Goal: Task Accomplishment & Management: Manage account settings

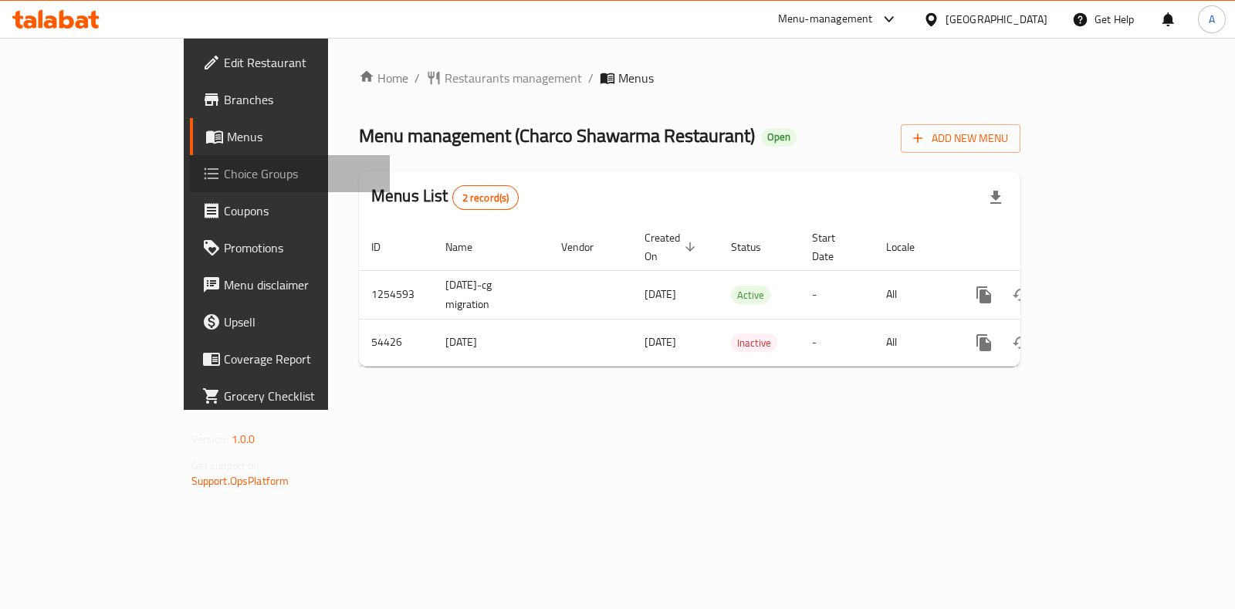
click at [224, 173] on span "Choice Groups" at bounding box center [301, 173] width 154 height 19
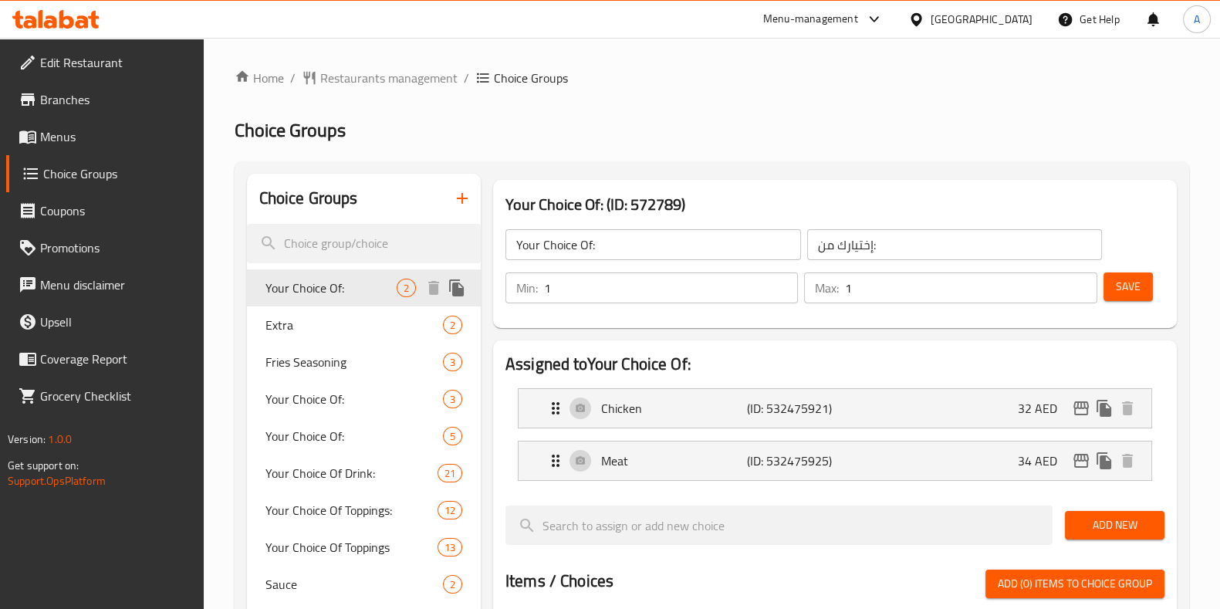
click at [347, 287] on span "Your Choice Of:" at bounding box center [331, 288] width 131 height 19
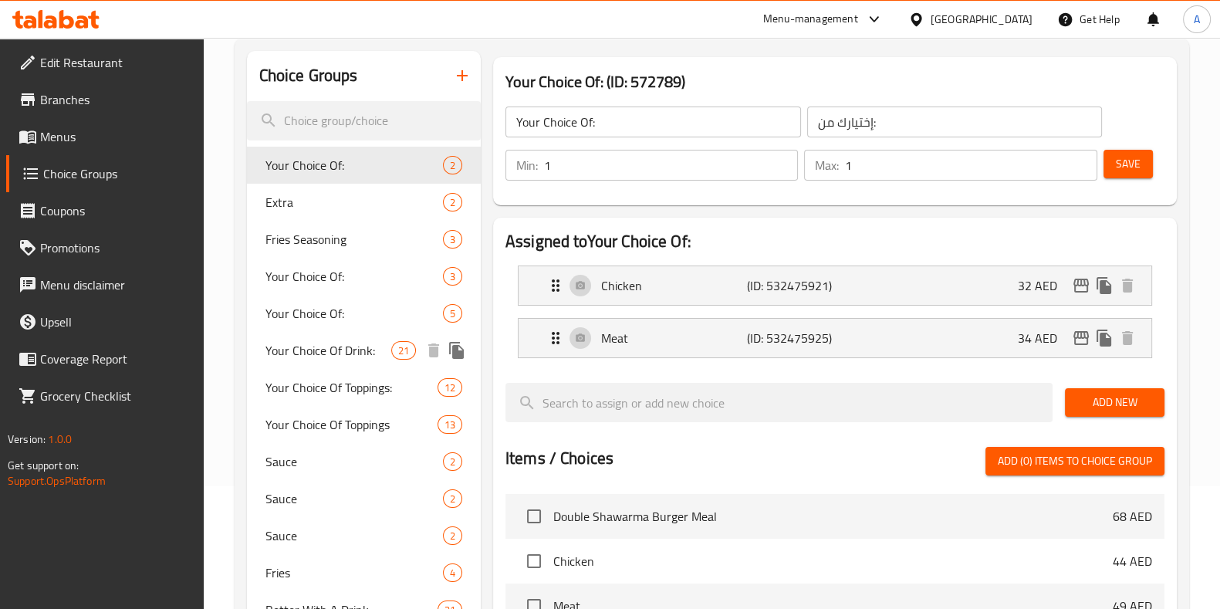
scroll to position [122, 0]
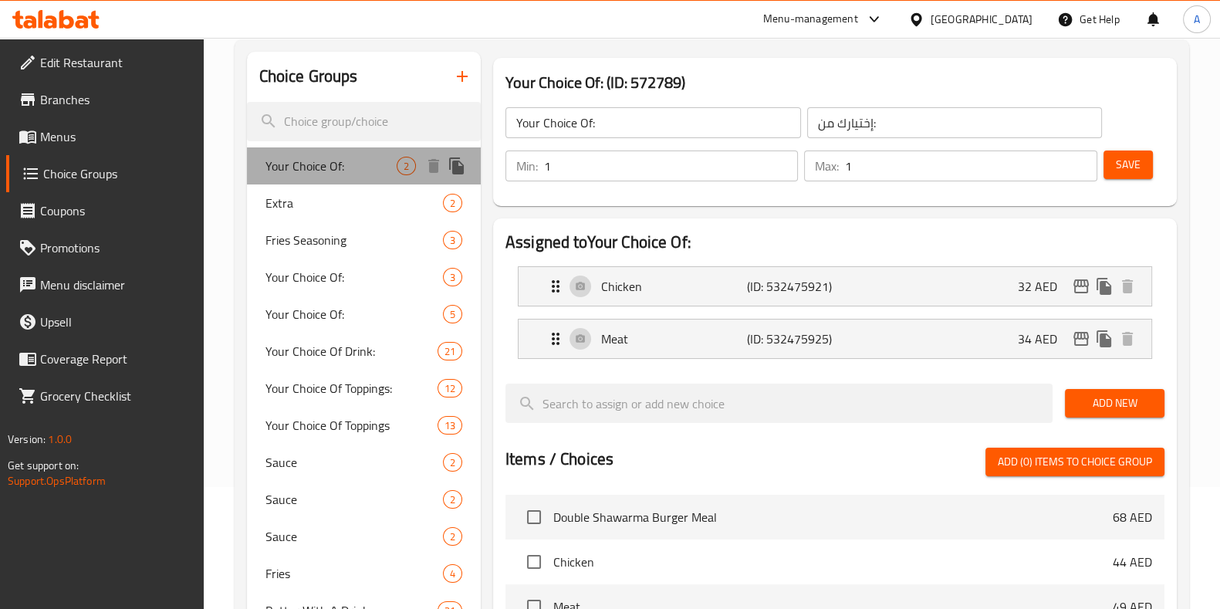
click at [310, 168] on span "Your Choice Of:" at bounding box center [331, 166] width 131 height 19
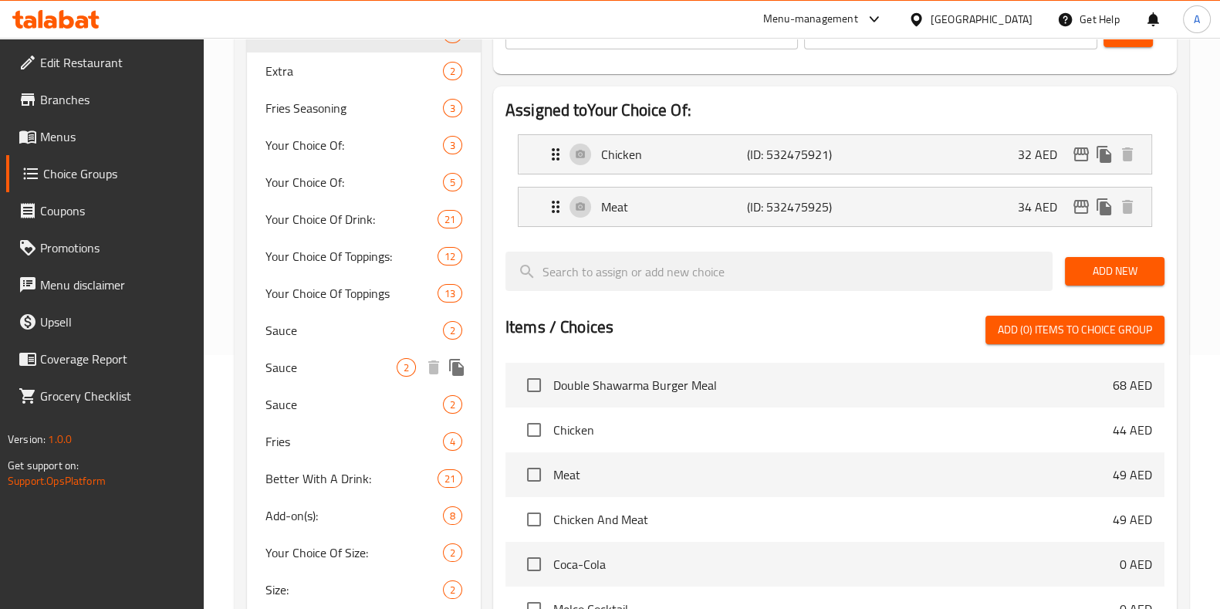
scroll to position [218, 0]
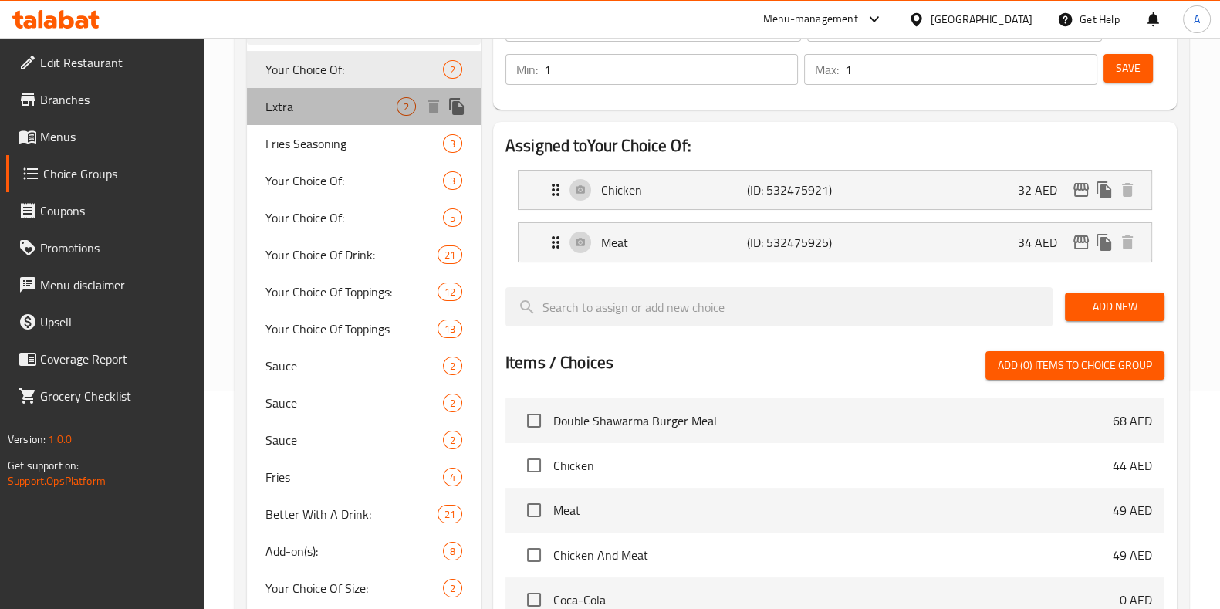
click at [282, 110] on span "Extra" at bounding box center [331, 106] width 131 height 19
type input "Extra"
type input "إضافي"
type input "0"
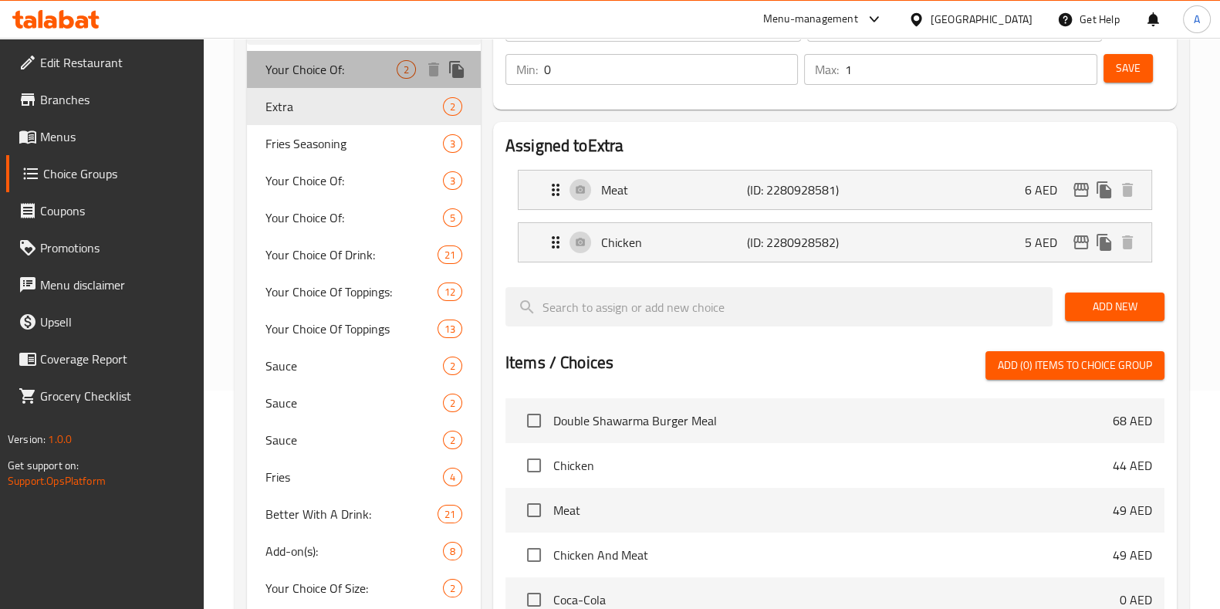
click at [293, 65] on span "Your Choice Of:" at bounding box center [331, 69] width 131 height 19
type input "Your Choice Of:"
type input "إختيارك من:"
type input "1"
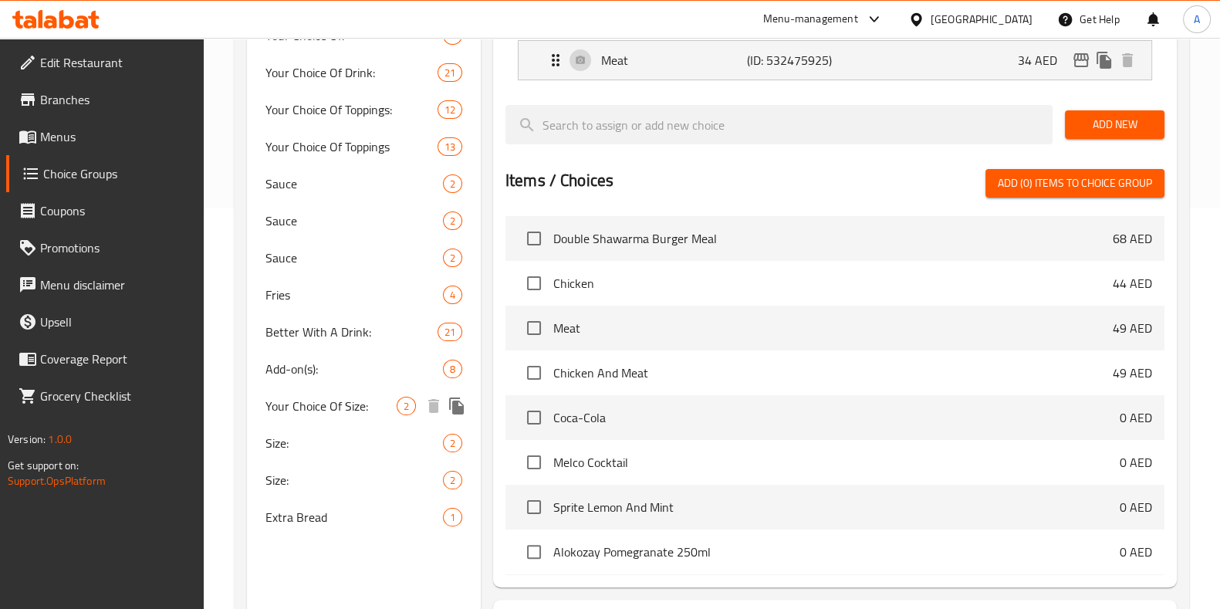
scroll to position [401, 0]
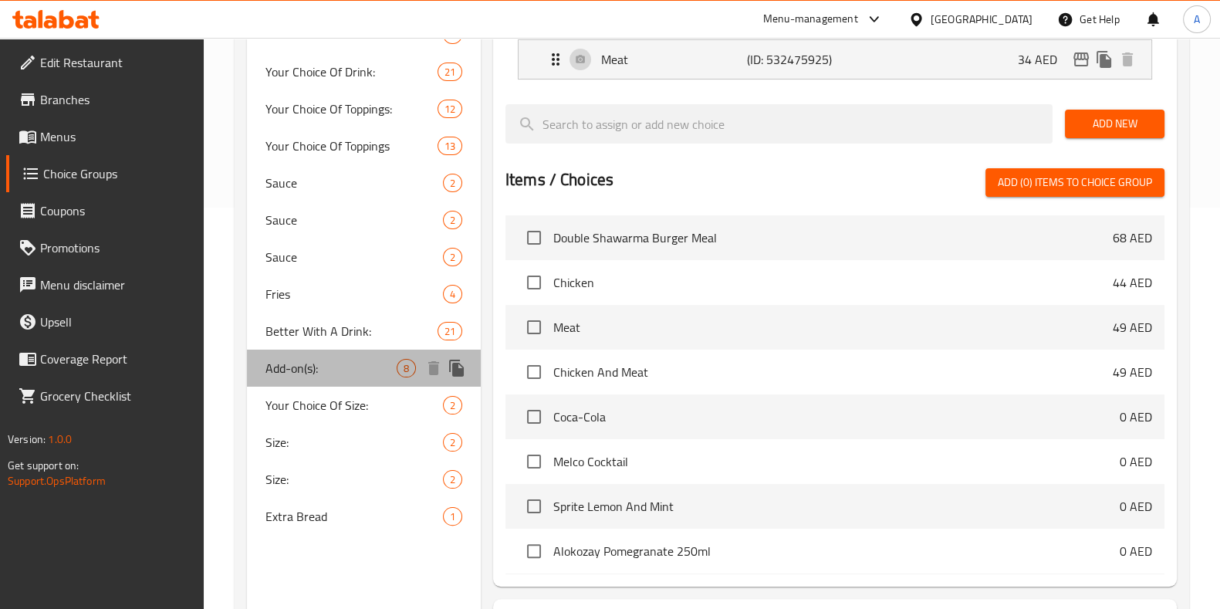
click at [289, 359] on span "Add-on(s):" at bounding box center [331, 368] width 131 height 19
type input "Add-on(s):"
type input "الإضافات:"
type input "0"
type input "4"
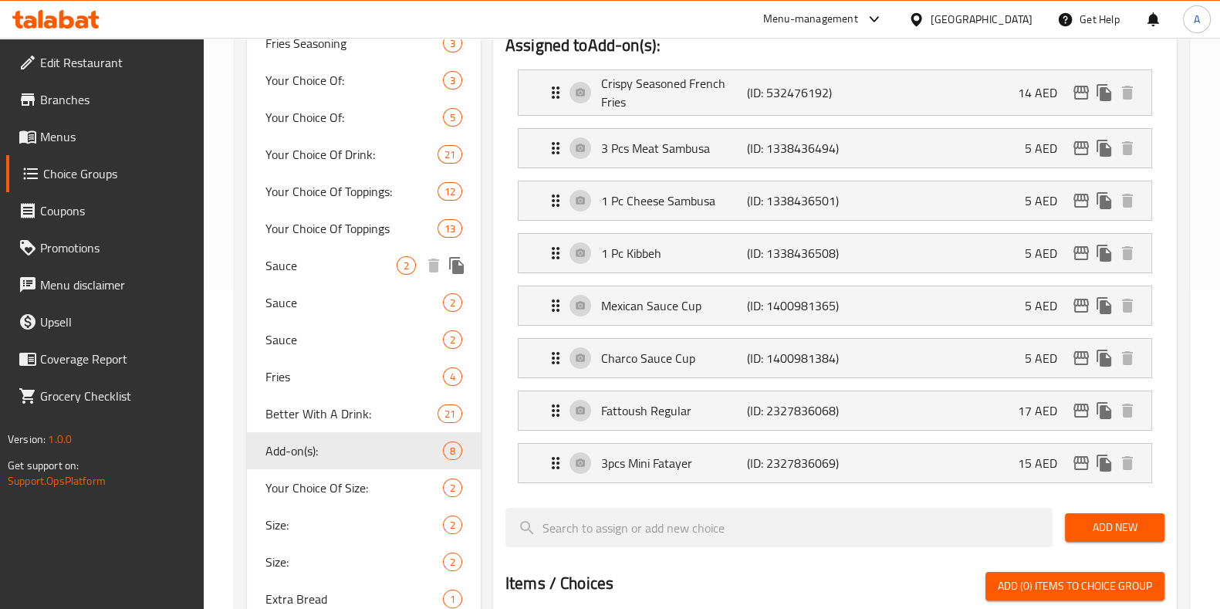
scroll to position [0, 0]
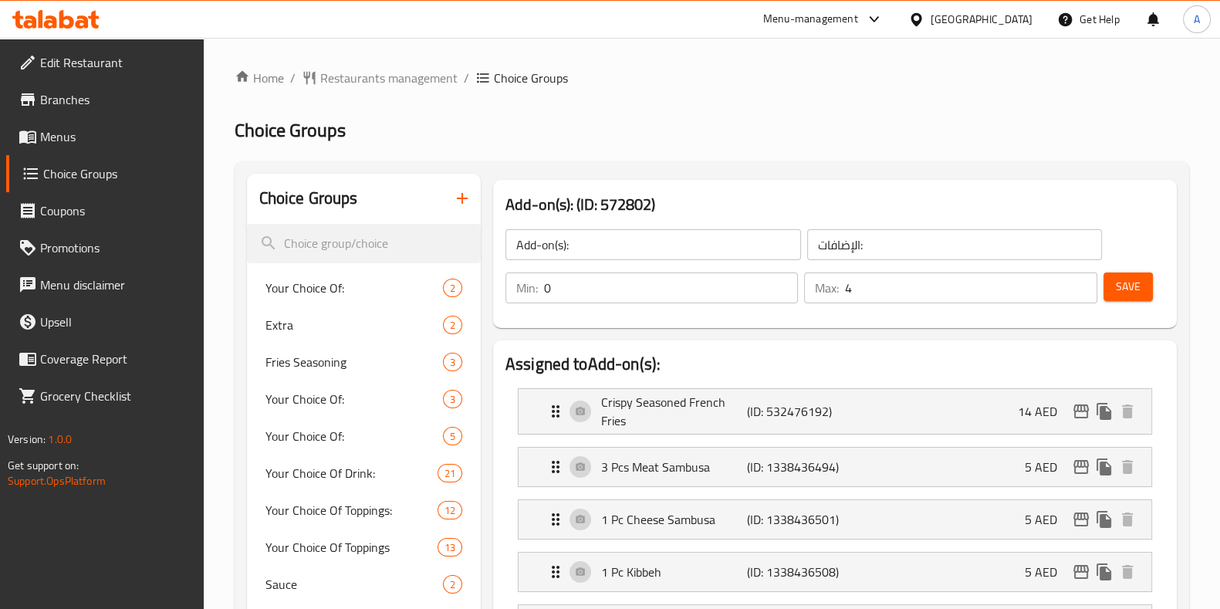
click at [326, 200] on h2 "Choice Groups" at bounding box center [308, 198] width 99 height 23
click at [293, 124] on span "Choice Groups" at bounding box center [290, 130] width 111 height 35
click at [443, 133] on h2 "Choice Groups" at bounding box center [712, 130] width 955 height 25
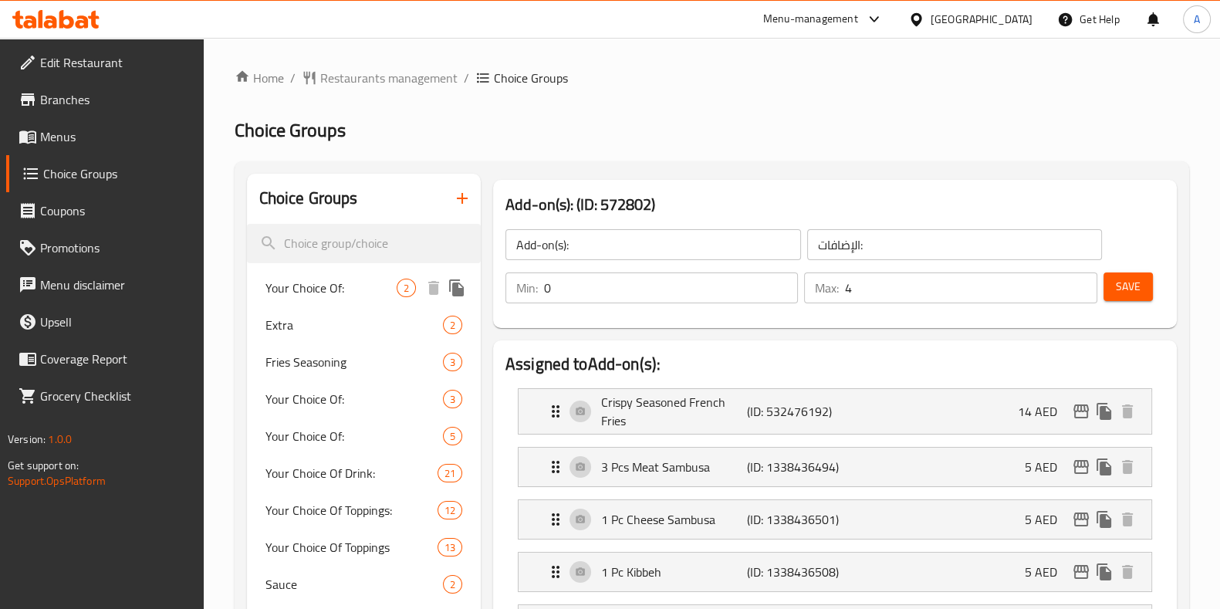
click at [296, 290] on span "Your Choice Of:" at bounding box center [331, 288] width 131 height 19
type input "Your Choice Of:"
type input "إختيارك من:"
type input "1"
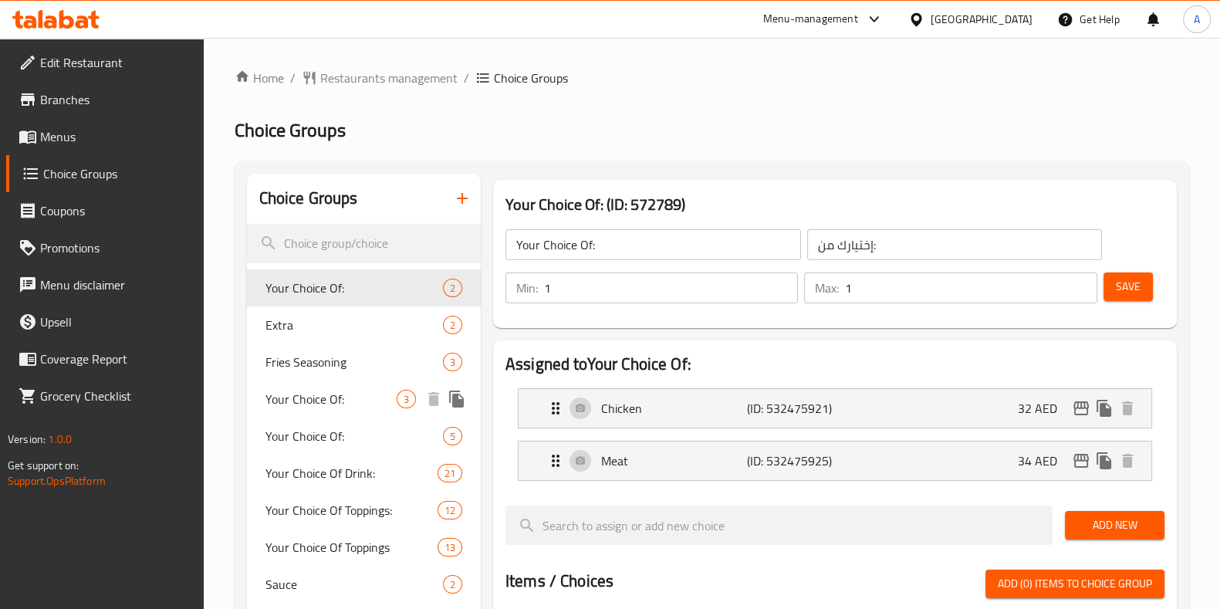
click at [299, 398] on span "Your Choice Of:" at bounding box center [331, 399] width 131 height 19
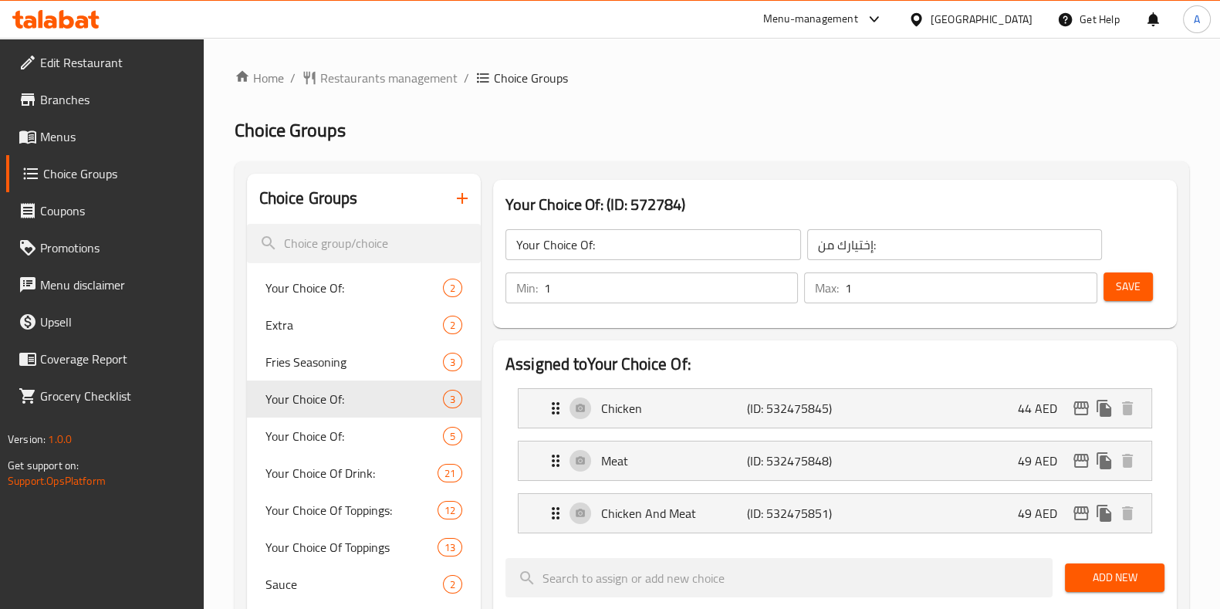
click at [281, 134] on span "Choice Groups" at bounding box center [290, 130] width 111 height 35
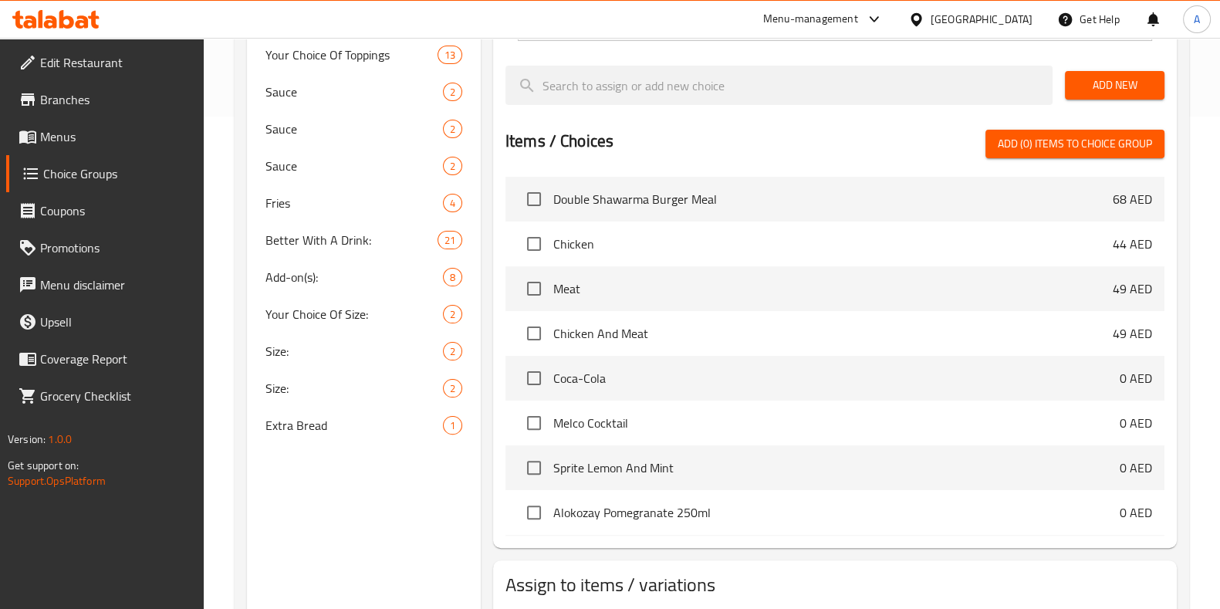
scroll to position [491, 0]
click at [313, 323] on span "Your Choice Of Size:" at bounding box center [331, 315] width 131 height 19
type input "Your Choice Of Size:"
type input "إختيارك من الحجم:"
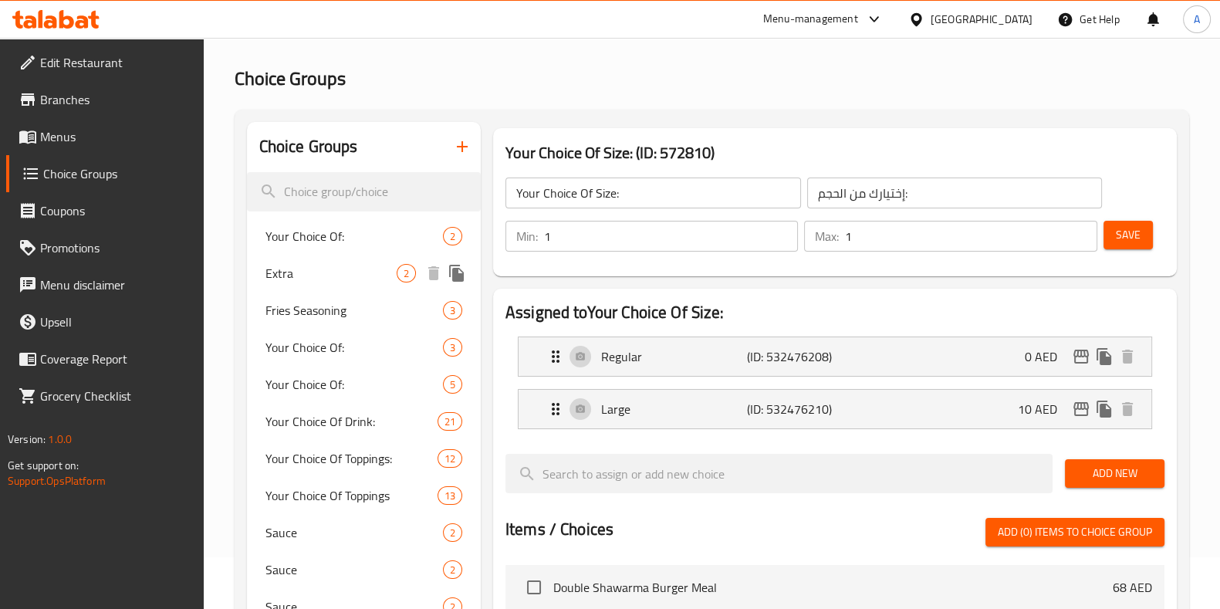
scroll to position [53, 0]
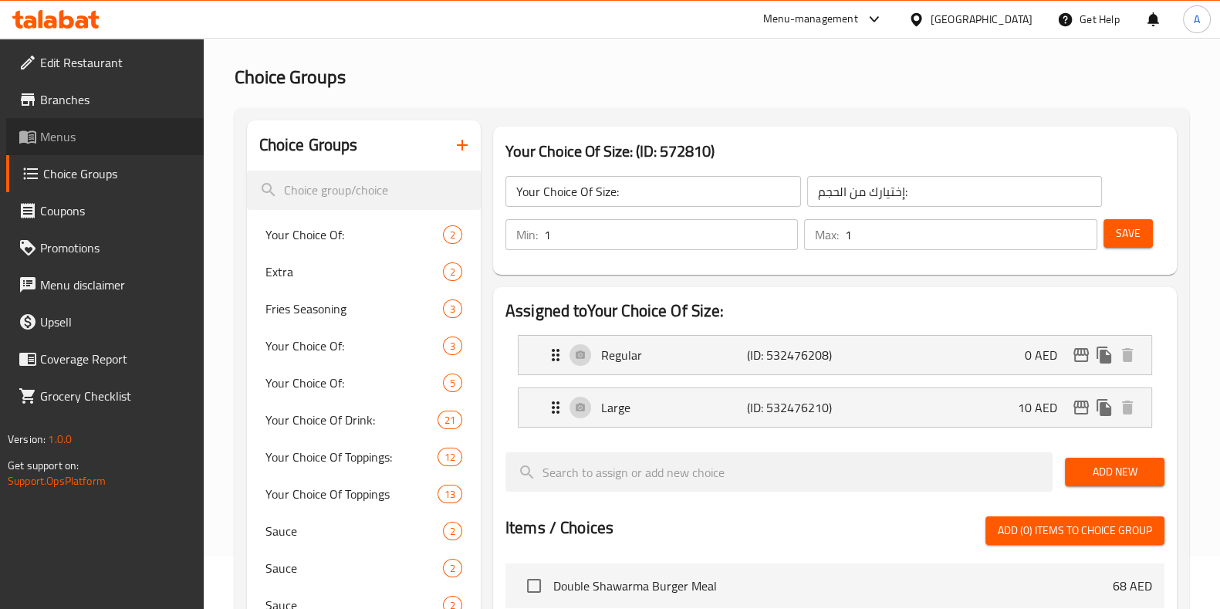
click at [51, 123] on link "Menus" at bounding box center [105, 136] width 198 height 37
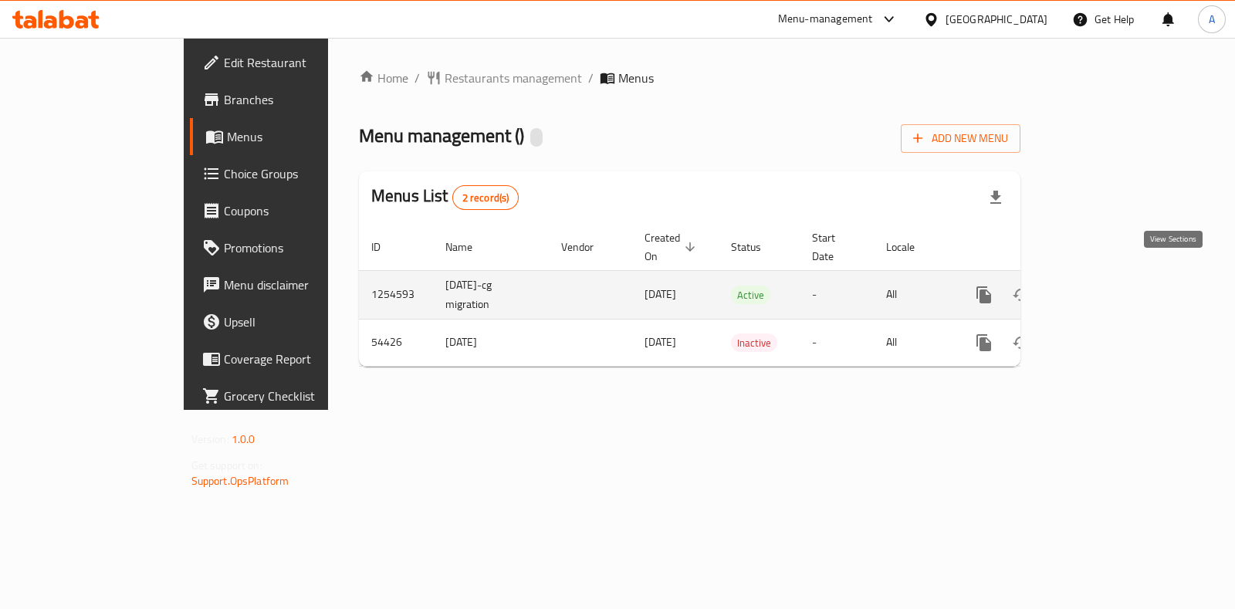
click at [1105, 286] on icon "enhanced table" at bounding box center [1095, 295] width 19 height 19
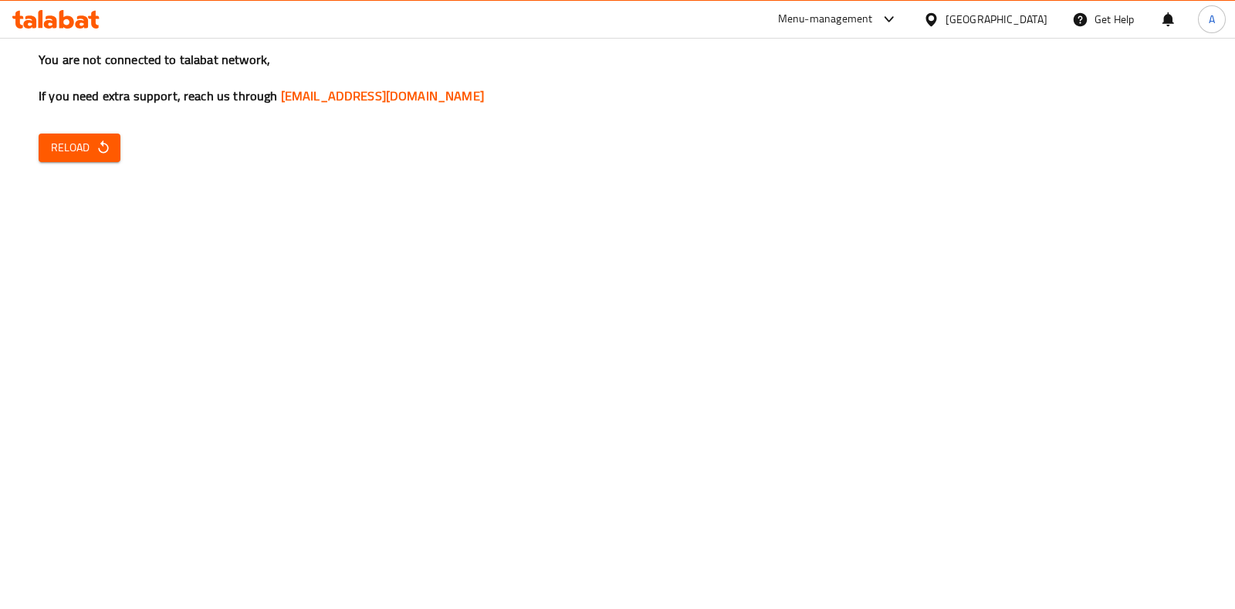
click at [76, 140] on span "Reload" at bounding box center [79, 147] width 57 height 19
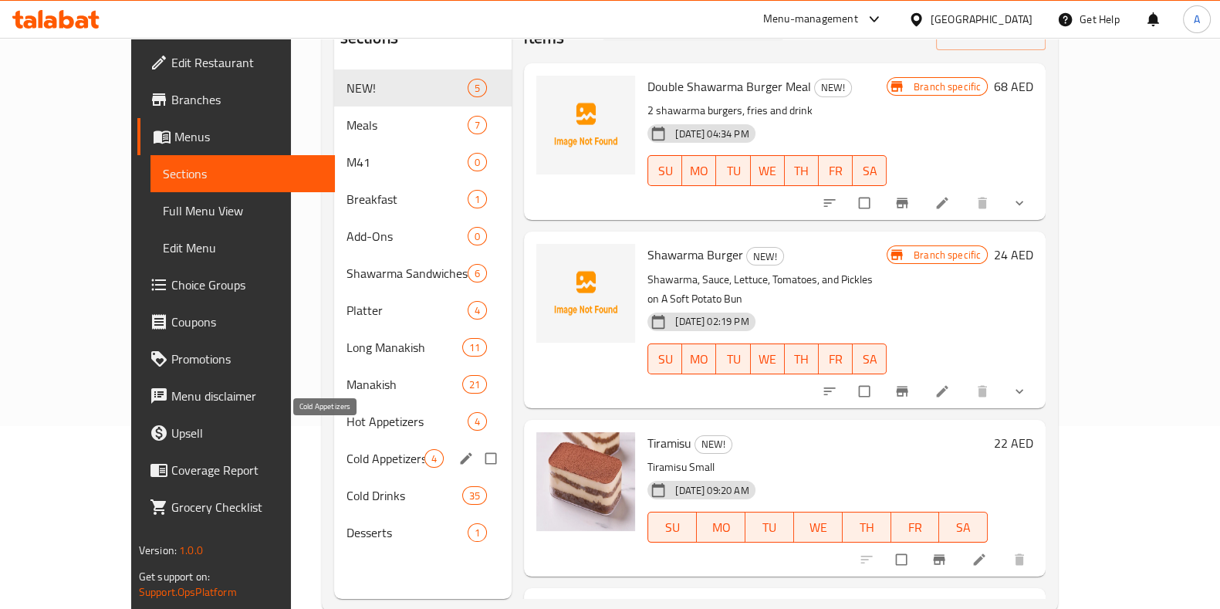
scroll to position [187, 0]
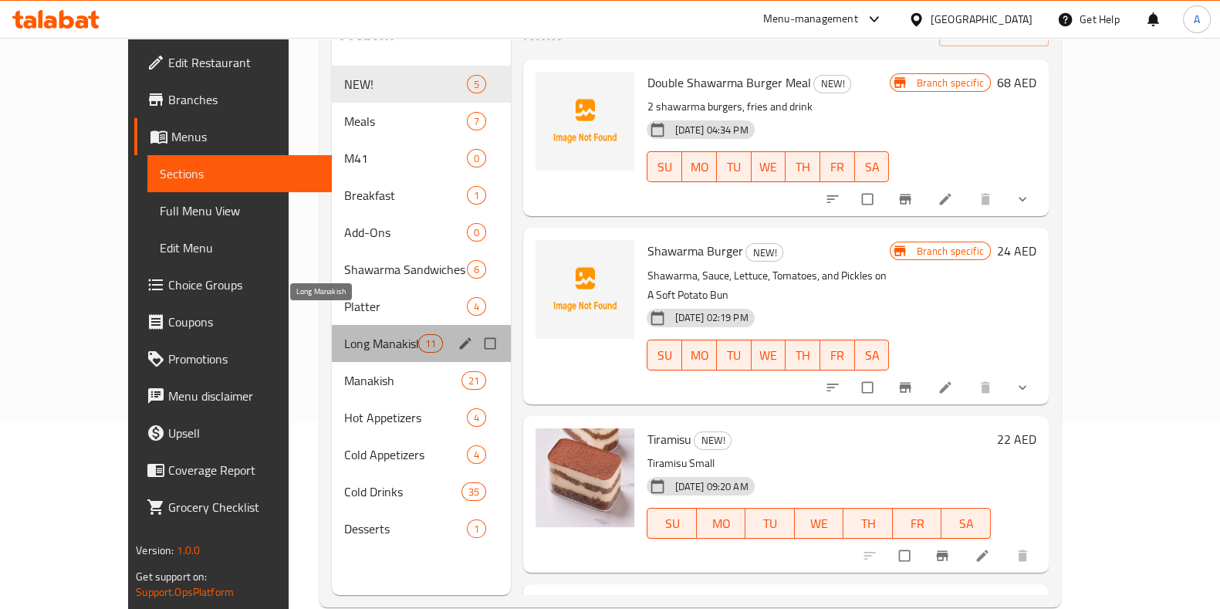
click at [344, 334] on span "Long Manakish" at bounding box center [381, 343] width 74 height 19
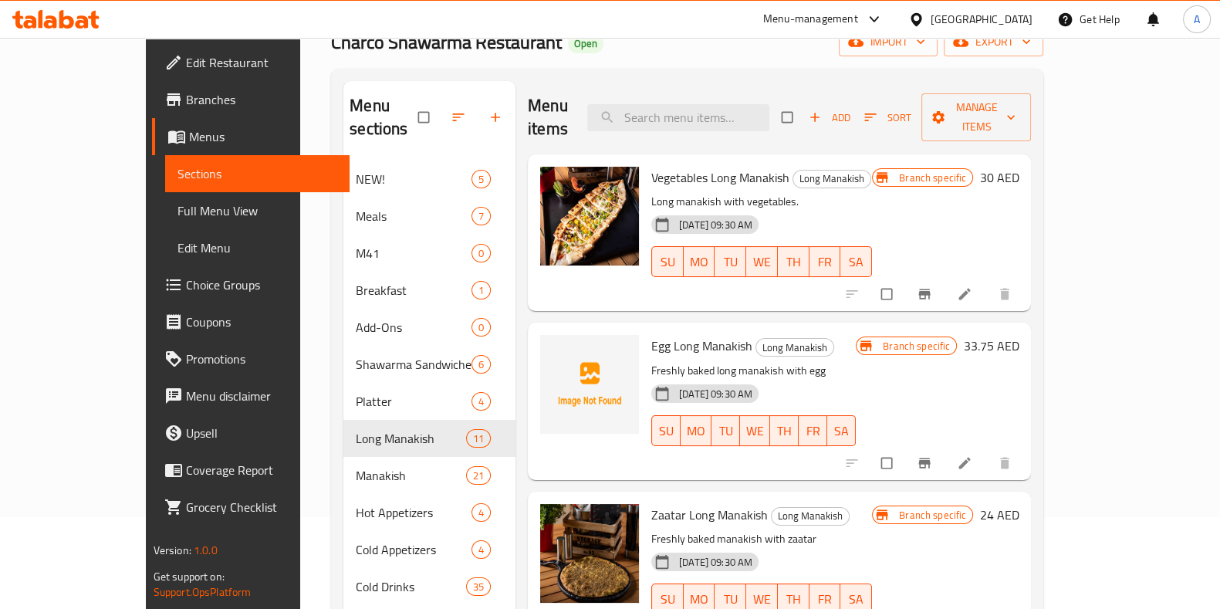
scroll to position [154, 0]
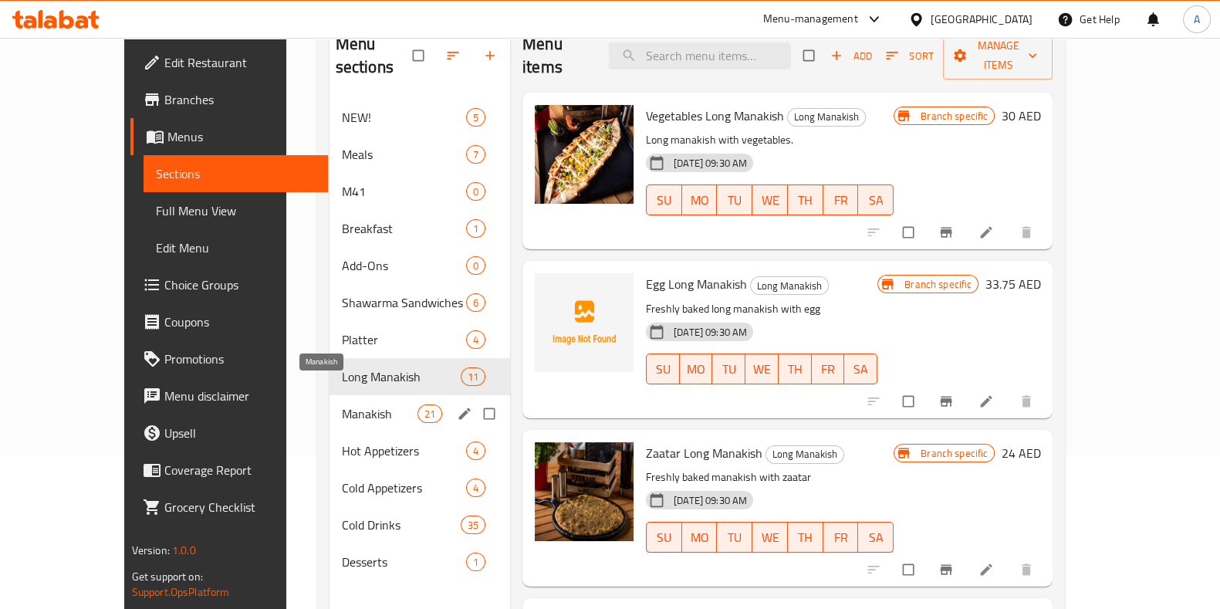
click at [342, 404] on span "Manakish" at bounding box center [380, 413] width 76 height 19
